Goal: Check status

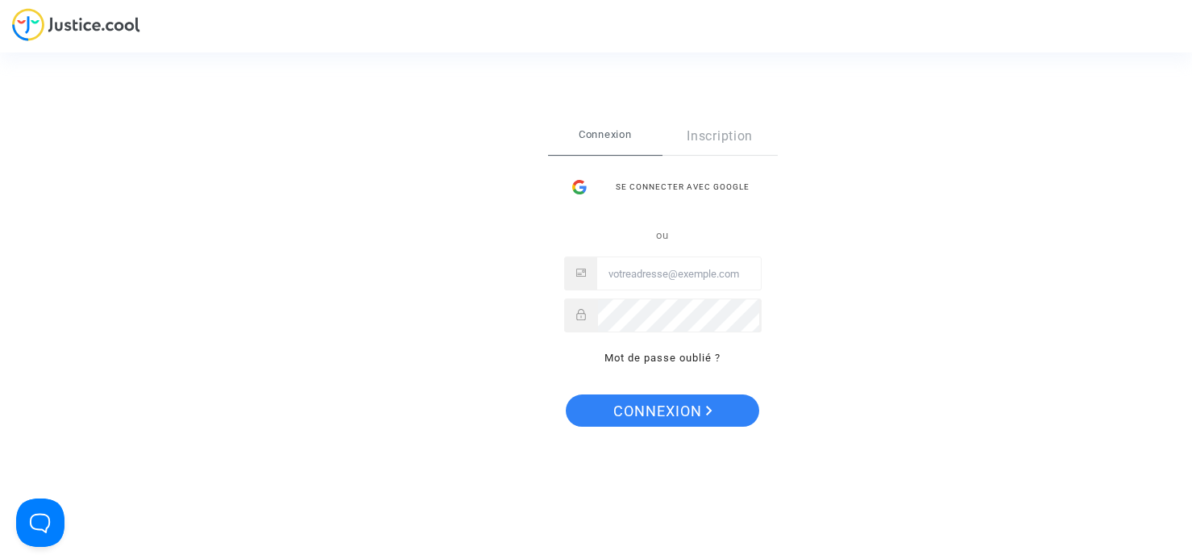
type input "[EMAIL_ADDRESS][DOMAIN_NAME]"
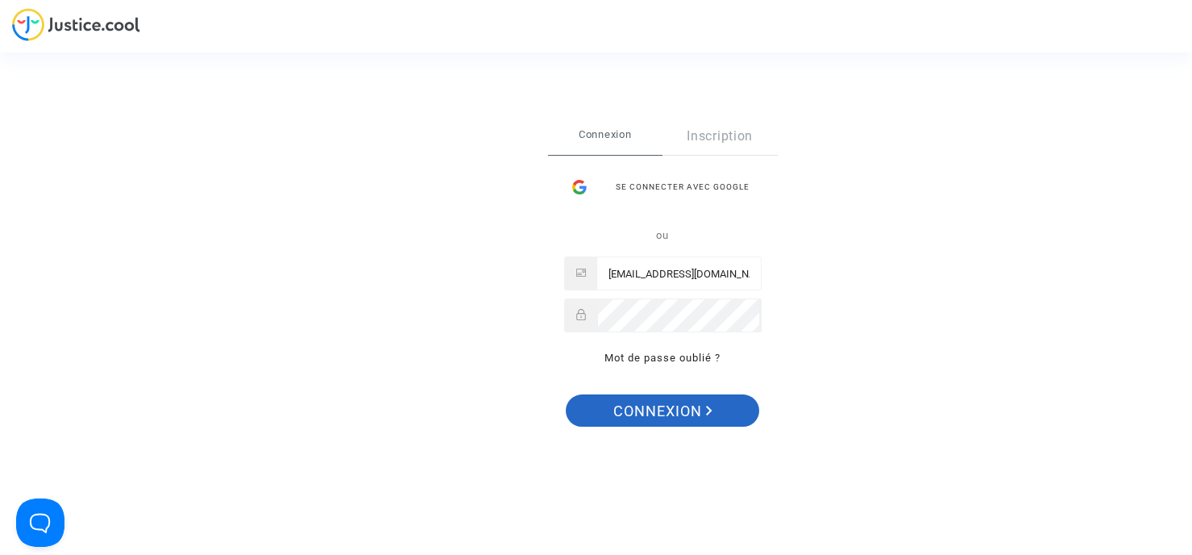
click at [643, 409] on span "Connexion" at bounding box center [663, 411] width 99 height 34
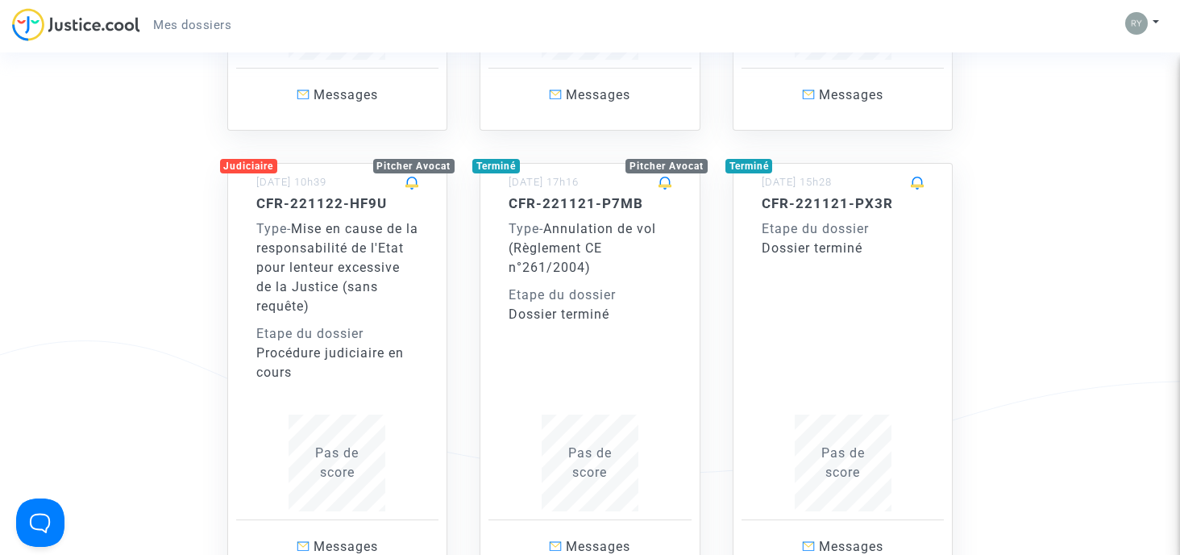
scroll to position [2660, 0]
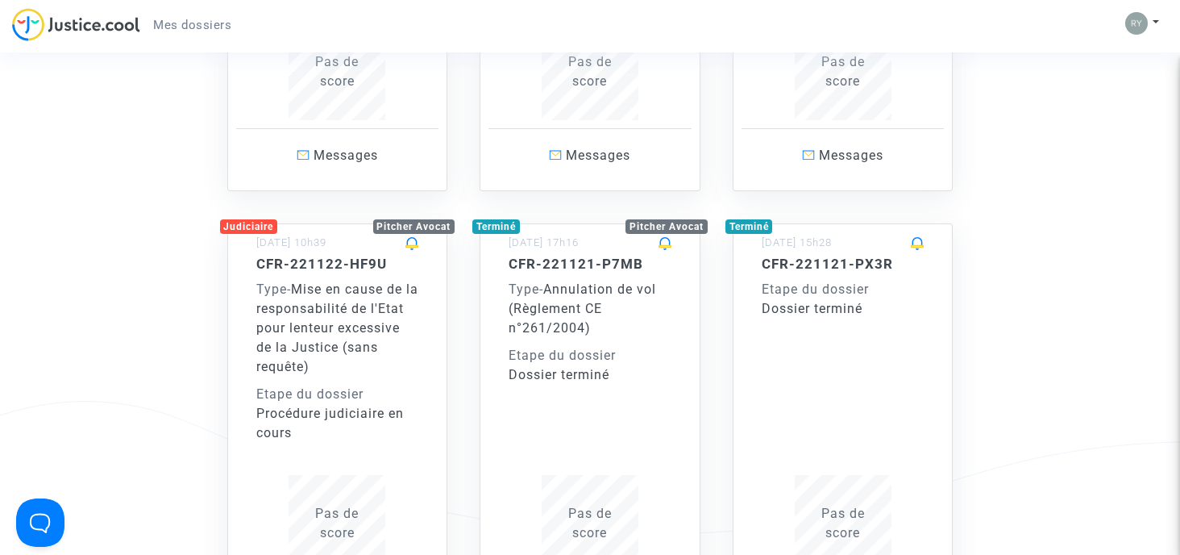
click at [314, 281] on span "Mise en cause de la responsabilité de l'Etat pour lenteur excessive de la Justi…" at bounding box center [337, 327] width 162 height 93
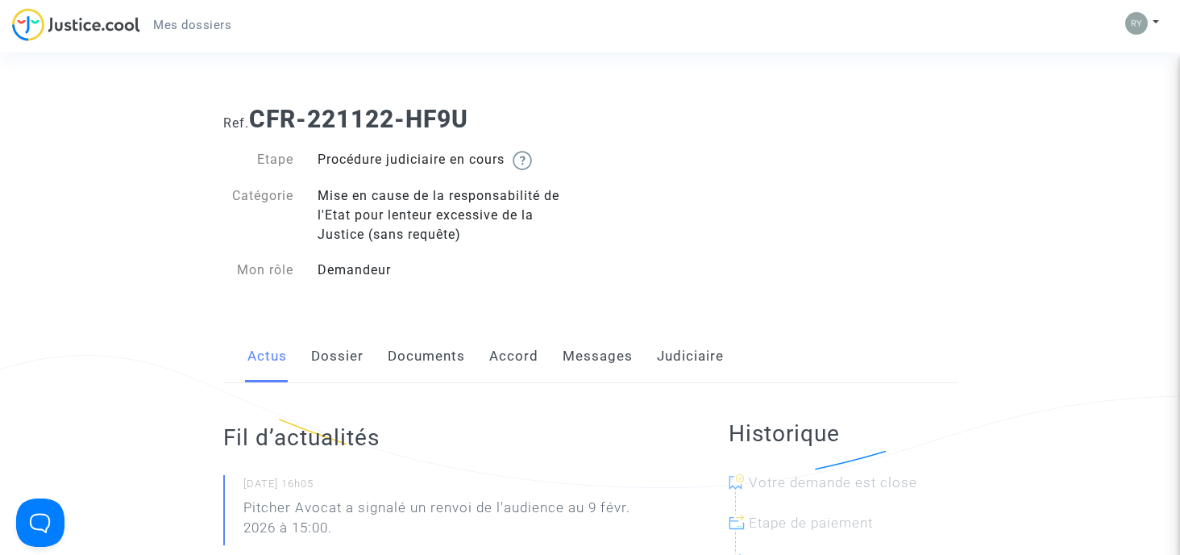
click at [689, 356] on link "Judiciaire" at bounding box center [690, 356] width 67 height 53
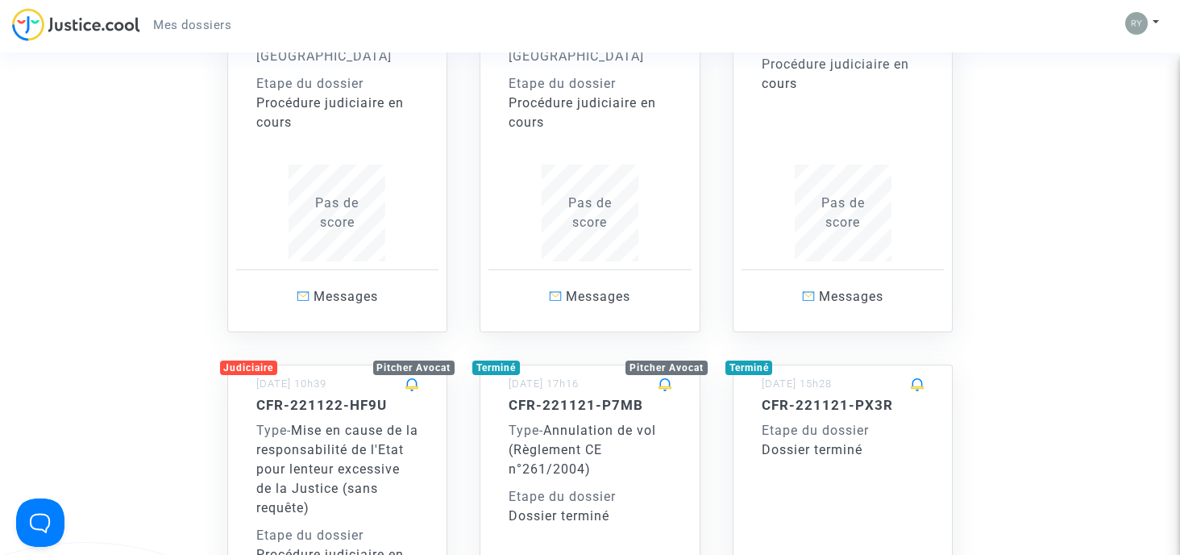
scroll to position [2428, 0]
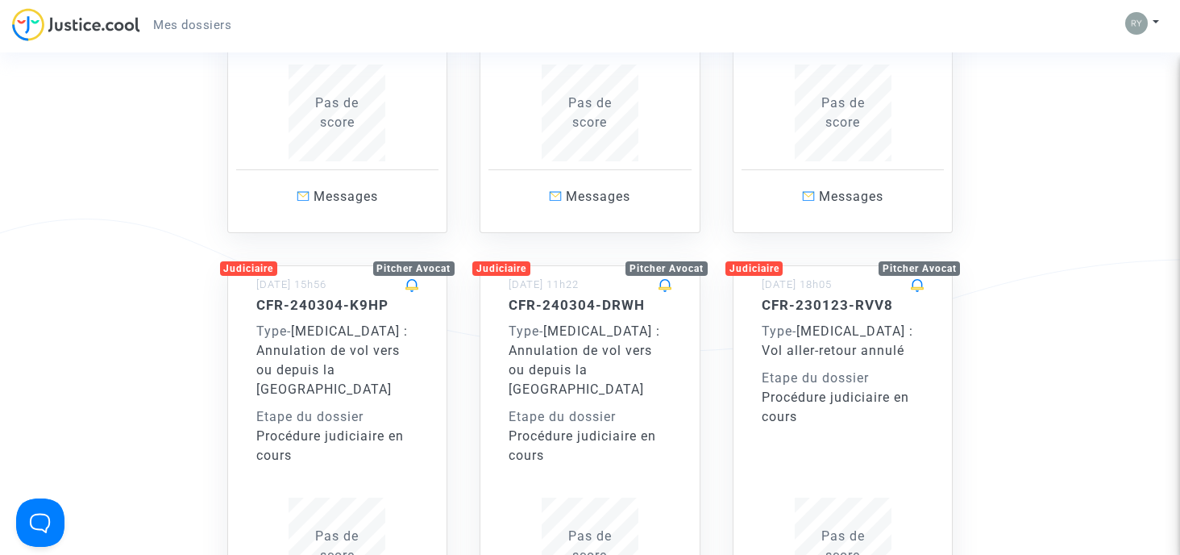
click at [858, 368] on div "Etape du dossier" at bounding box center [843, 377] width 163 height 19
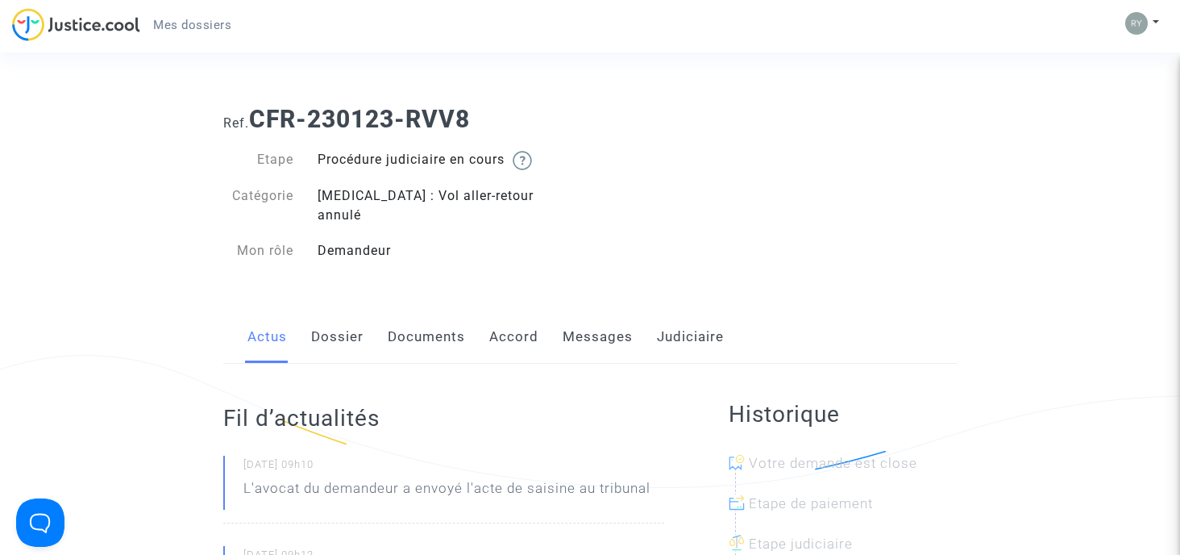
click at [711, 318] on link "Judiciaire" at bounding box center [690, 336] width 67 height 53
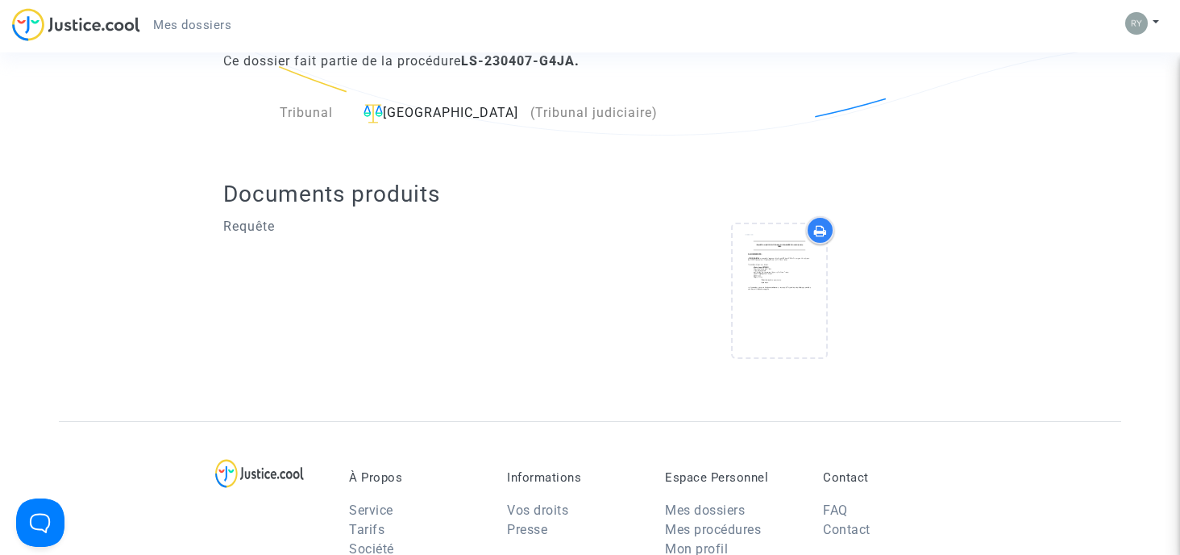
scroll to position [403, 0]
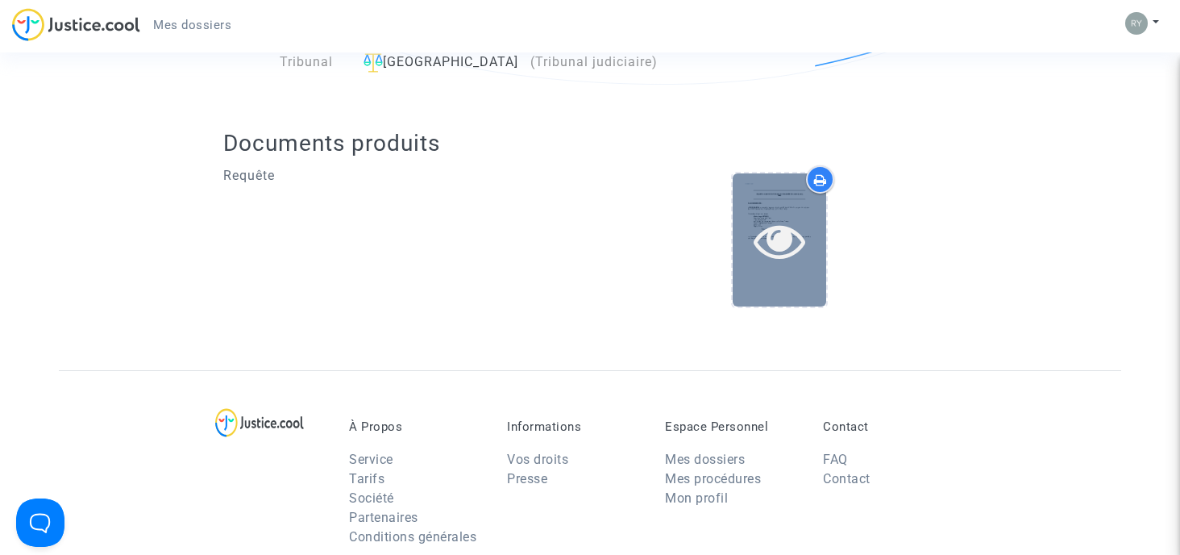
click at [789, 236] on icon at bounding box center [780, 240] width 52 height 52
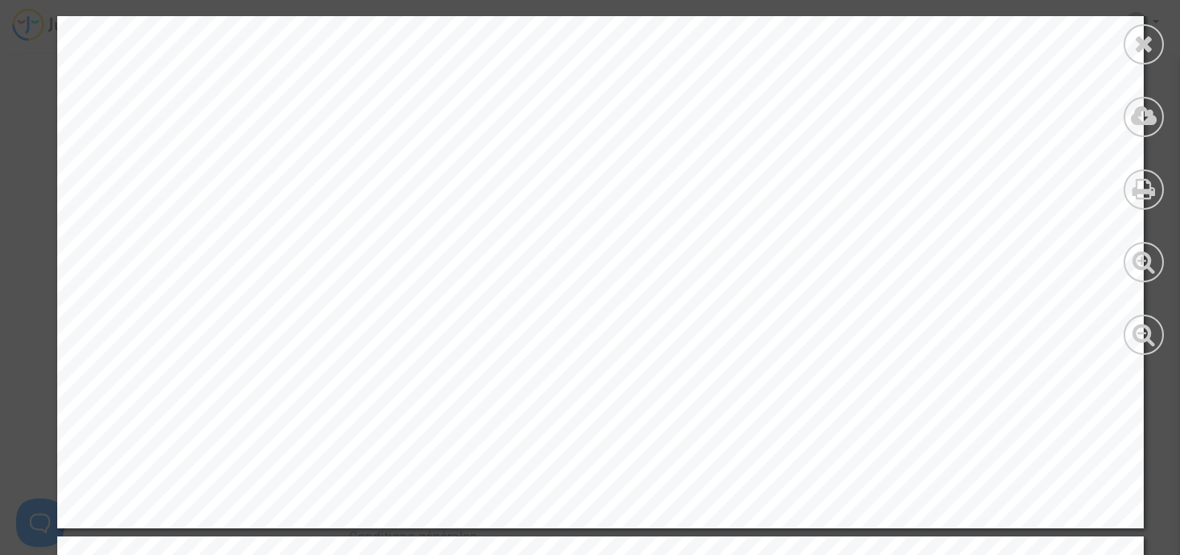
scroll to position [5724, 0]
